Goal: Transaction & Acquisition: Purchase product/service

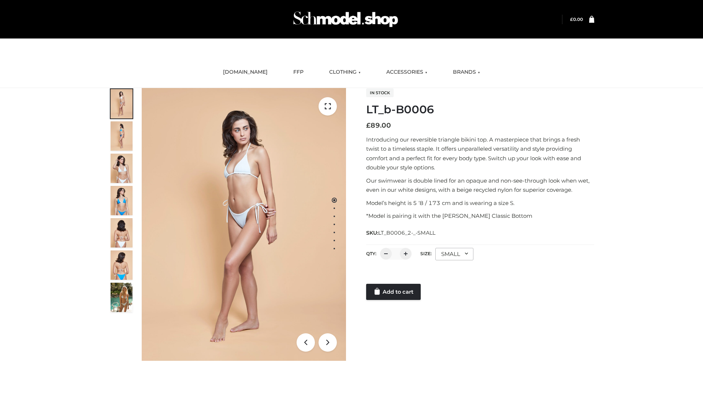
click at [394, 292] on link "Add to cart" at bounding box center [393, 291] width 55 height 16
